Goal: Check status: Check status

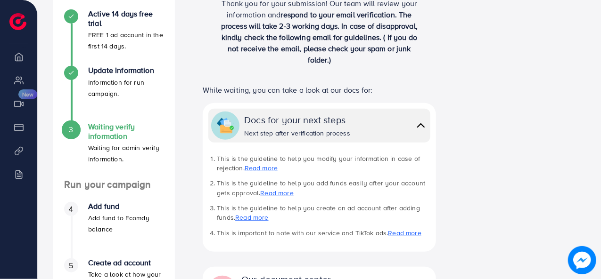
scroll to position [172, 0]
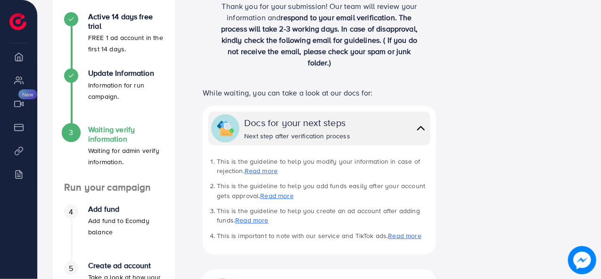
click at [422, 129] on img at bounding box center [420, 129] width 13 height 14
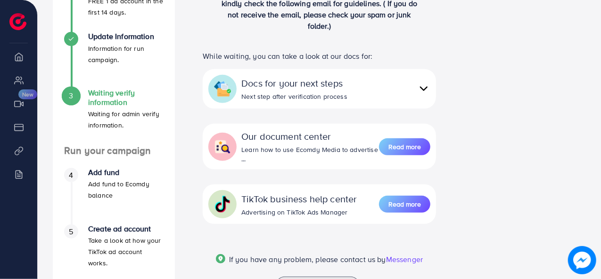
scroll to position [250, 0]
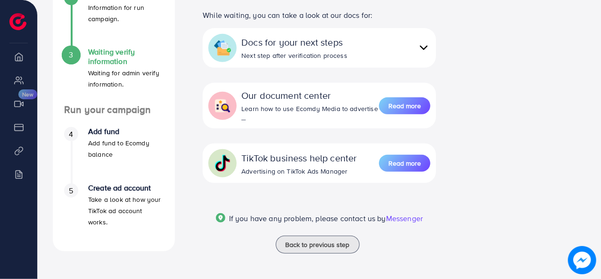
click at [426, 47] on img at bounding box center [423, 48] width 13 height 14
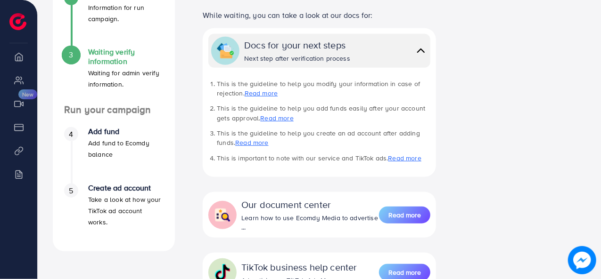
click at [426, 47] on img at bounding box center [420, 51] width 13 height 14
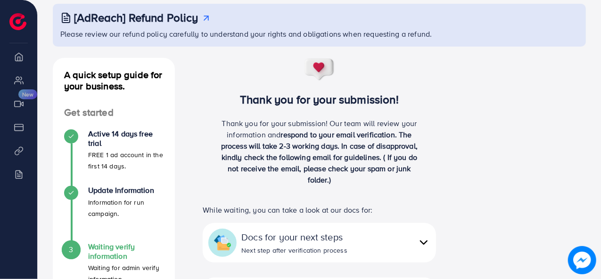
scroll to position [0, 0]
